Goal: Information Seeking & Learning: Learn about a topic

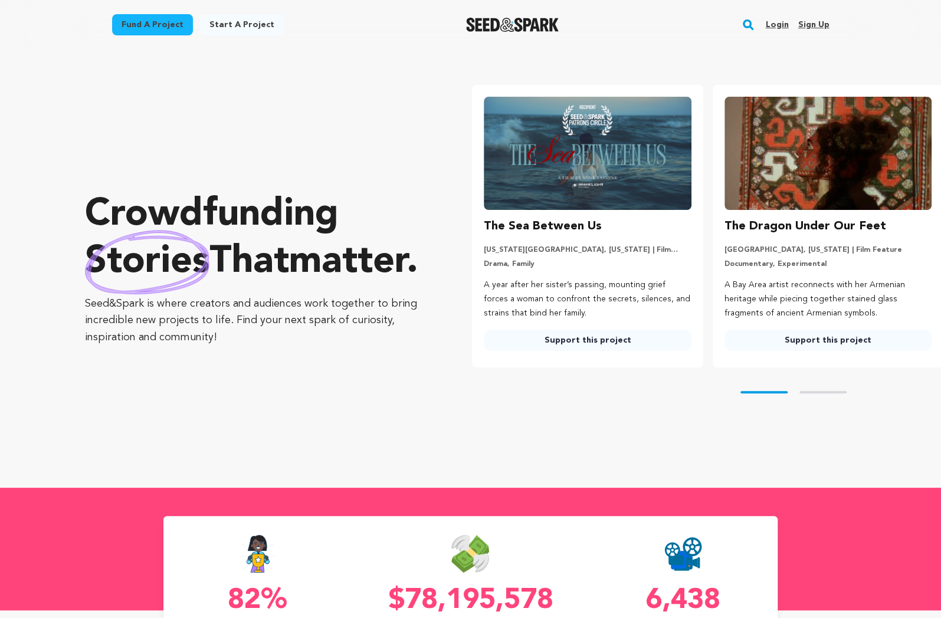
click at [153, 32] on link "Fund a project" at bounding box center [152, 24] width 81 height 21
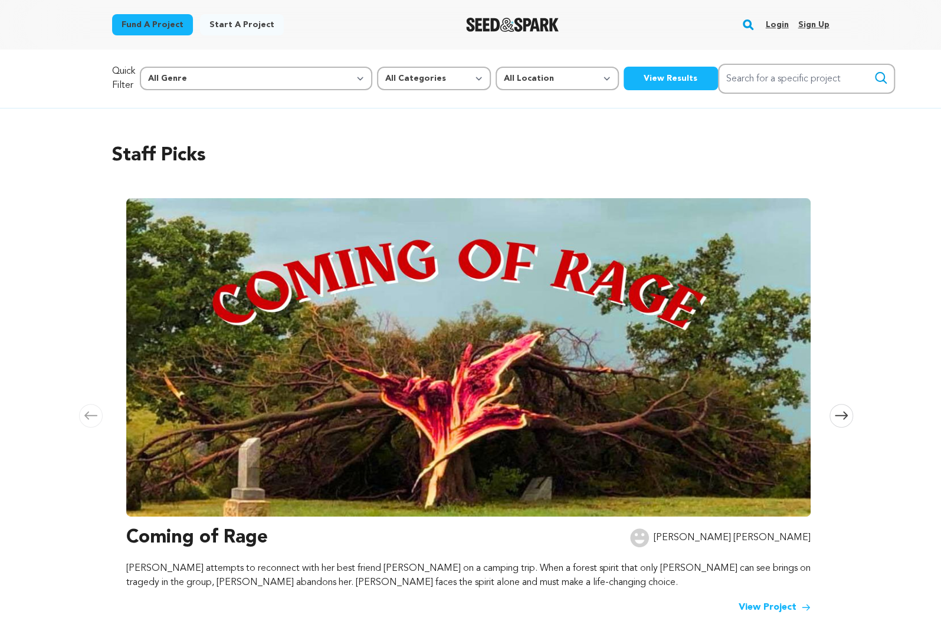
click at [624, 72] on button "View Results" at bounding box center [671, 79] width 94 height 24
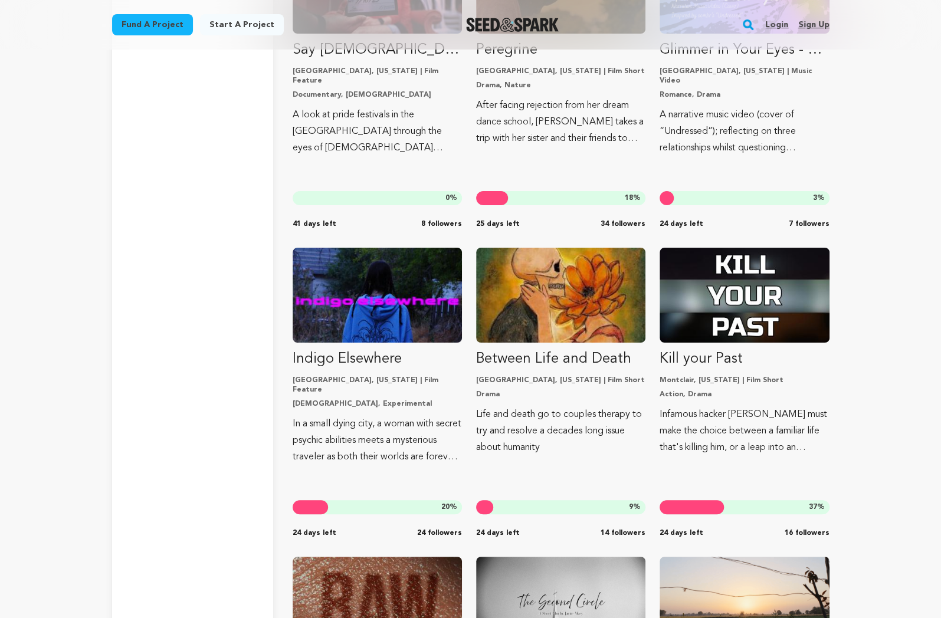
scroll to position [3009, 0]
